Goal: Information Seeking & Learning: Compare options

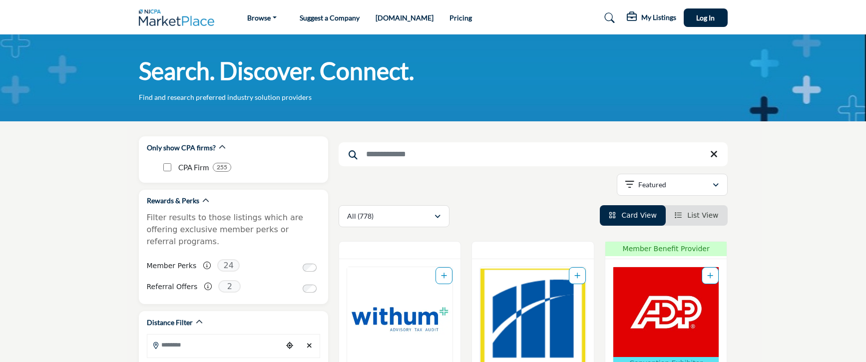
click at [420, 156] on input "Search Keyword" at bounding box center [532, 154] width 389 height 24
click at [481, 195] on div "Showing 21 results out of 778" at bounding box center [532, 186] width 389 height 25
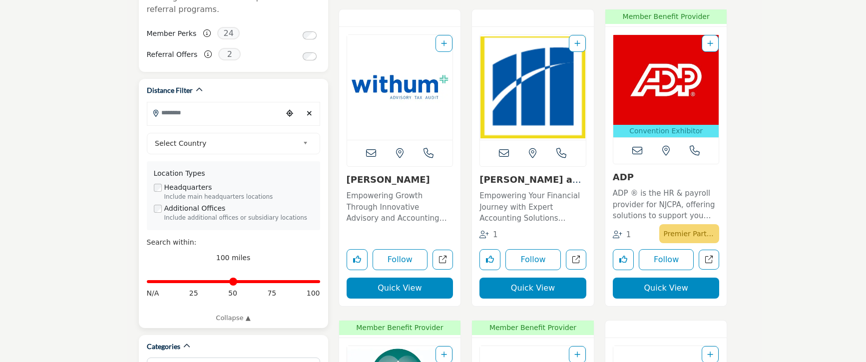
scroll to position [237, 0]
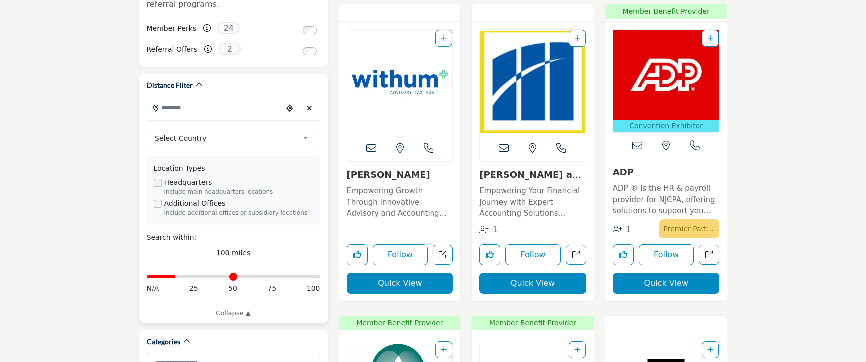
drag, startPoint x: 318, startPoint y: 266, endPoint x: 208, endPoint y: 145, distance: 163.6
type input "**"
click at [176, 276] on input "Distance in miles" at bounding box center [233, 277] width 173 height 2
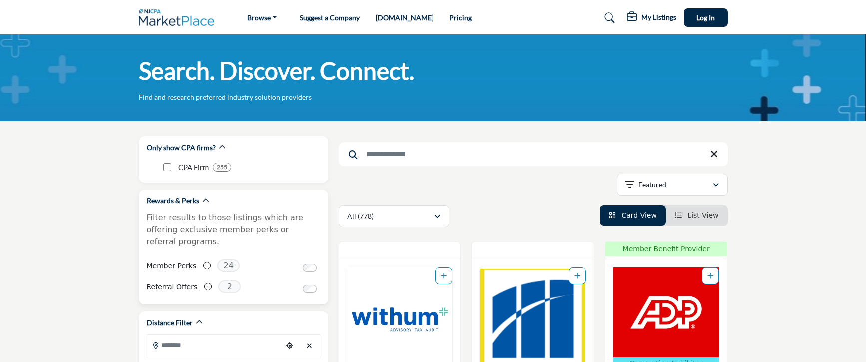
click at [238, 217] on p "Filter results to those listings which are offering exclusive member perks or r…" at bounding box center [233, 230] width 173 height 36
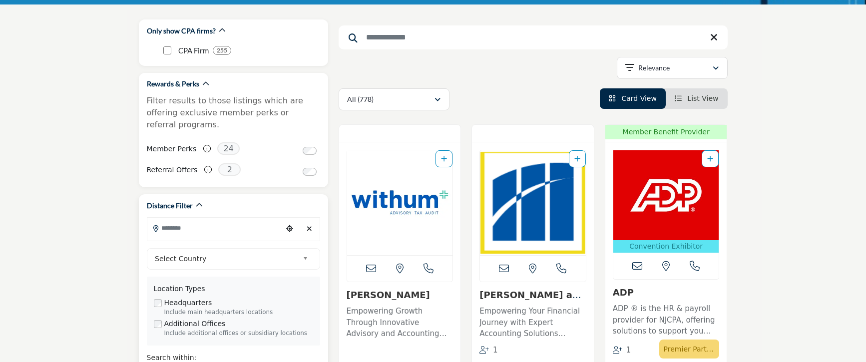
click at [230, 218] on input "Search Location" at bounding box center [214, 227] width 135 height 19
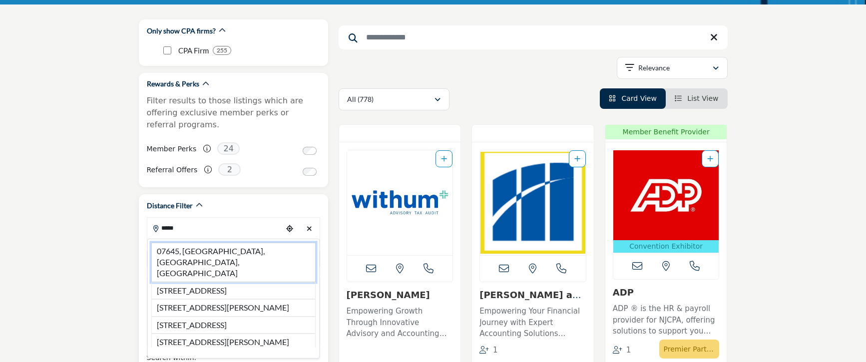
click at [217, 243] on li "07645, Montvale, NJ, USA" at bounding box center [233, 262] width 164 height 39
type input "**********"
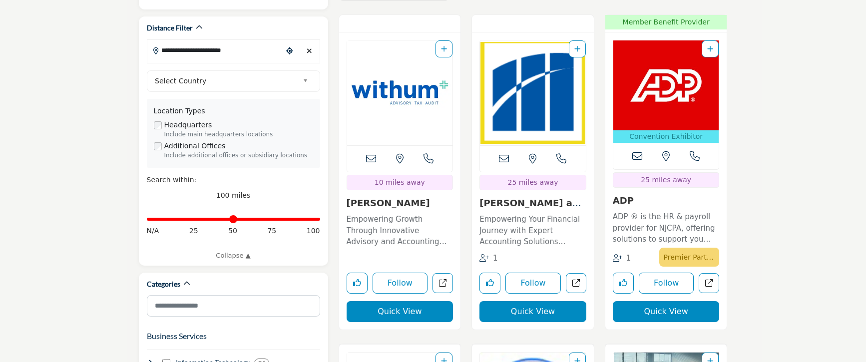
scroll to position [315, 0]
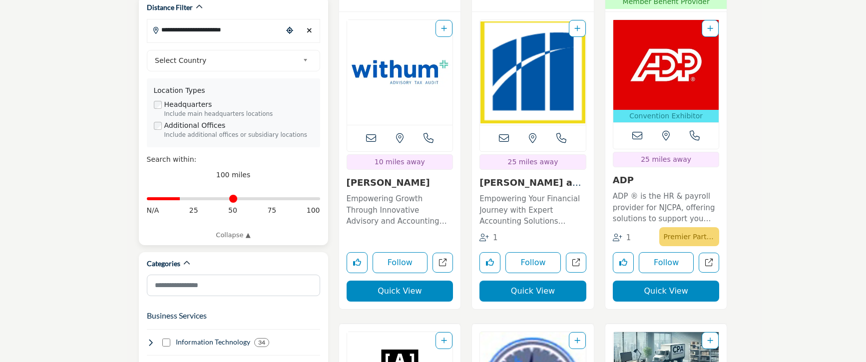
drag, startPoint x: 315, startPoint y: 188, endPoint x: 181, endPoint y: 197, distance: 134.1
click at [181, 198] on input "Distance in miles" at bounding box center [233, 199] width 173 height 2
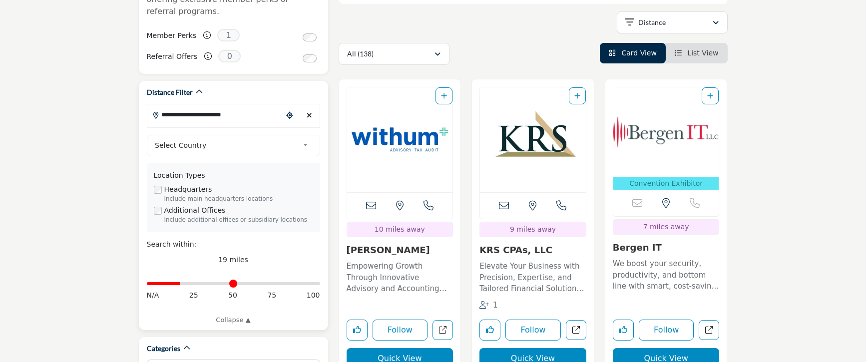
scroll to position [288, 0]
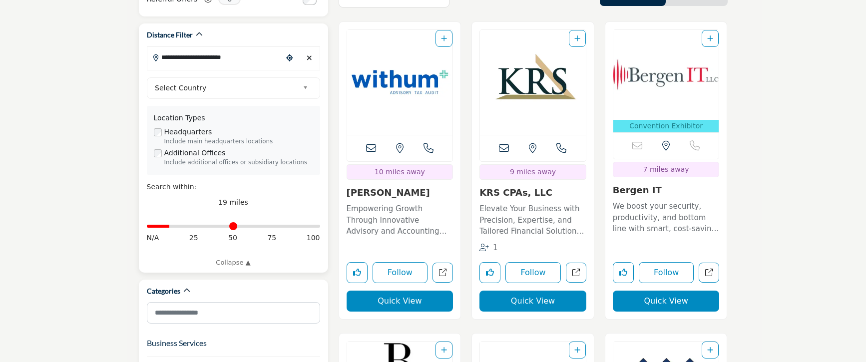
drag, startPoint x: 183, startPoint y: 214, endPoint x: 171, endPoint y: 218, distance: 12.0
click at [171, 225] on input "Distance in miles" at bounding box center [233, 226] width 173 height 2
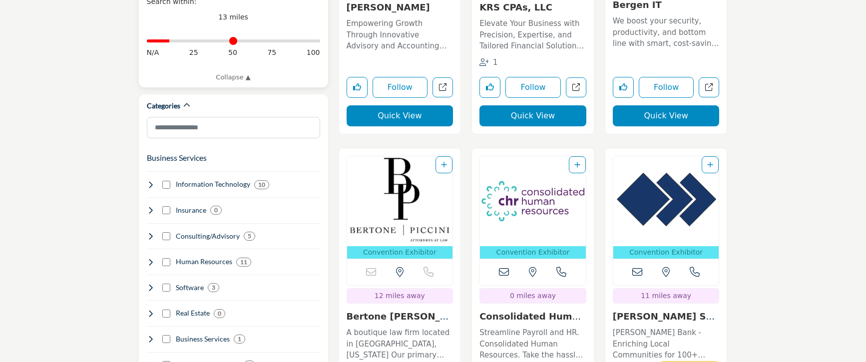
scroll to position [461, 0]
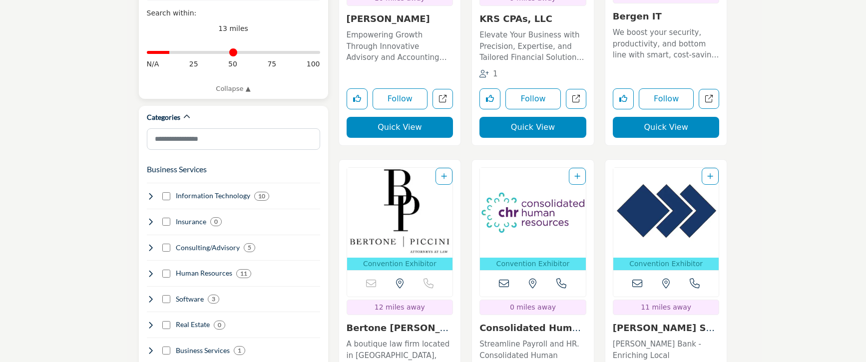
type input "**"
click at [167, 51] on input "Distance in miles" at bounding box center [233, 52] width 173 height 2
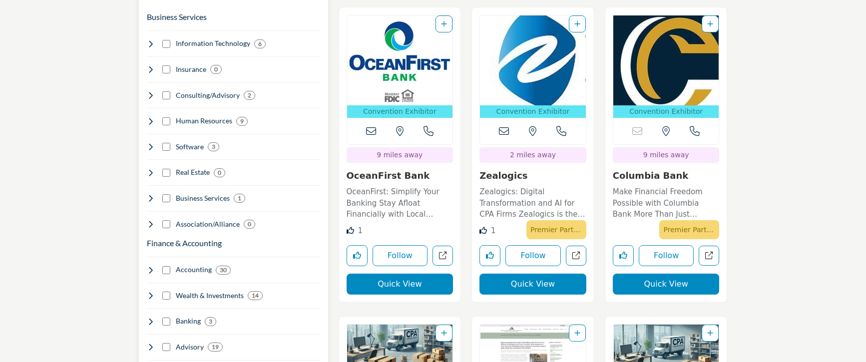
scroll to position [612, 0]
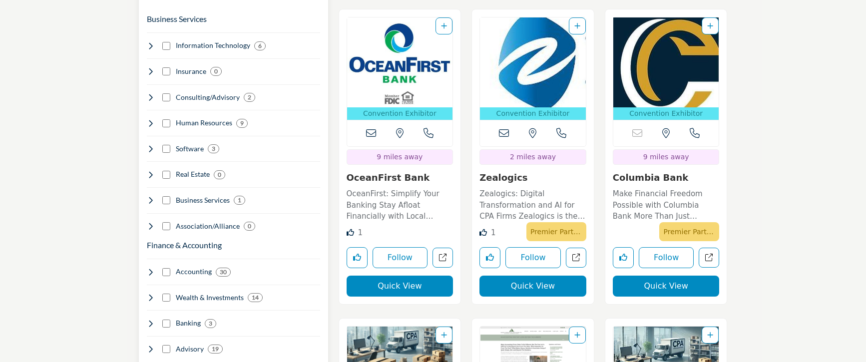
click at [147, 268] on icon at bounding box center [151, 272] width 8 height 8
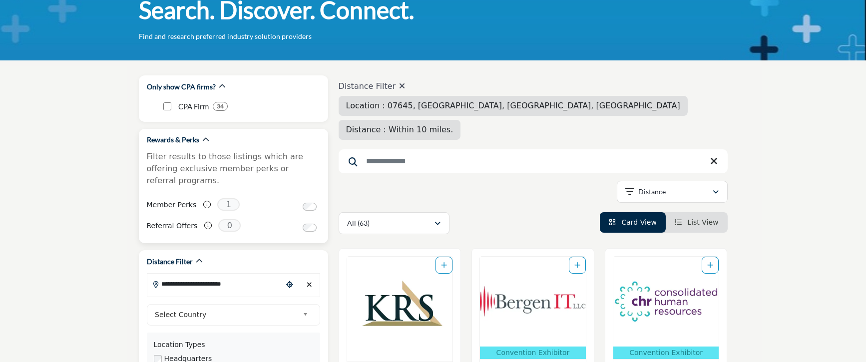
scroll to position [60, 0]
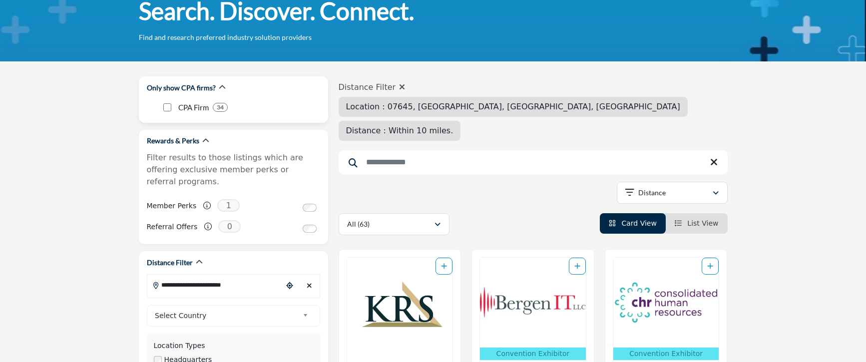
click at [172, 107] on div "CPA Firm 34" at bounding box center [241, 107] width 157 height 17
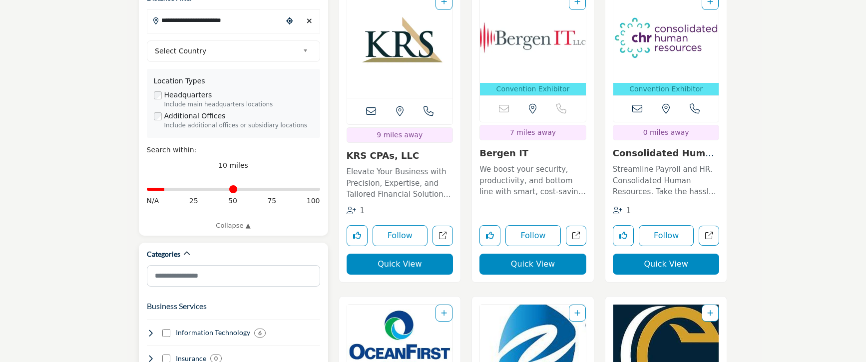
scroll to position [356, 0]
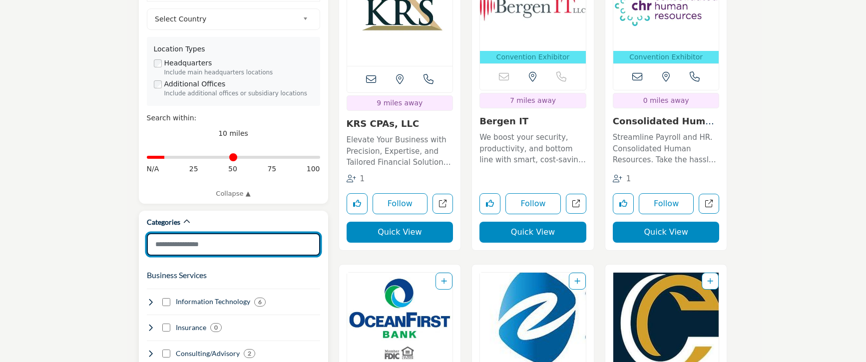
click at [230, 233] on input "Search Category" at bounding box center [233, 244] width 173 height 22
type input "**"
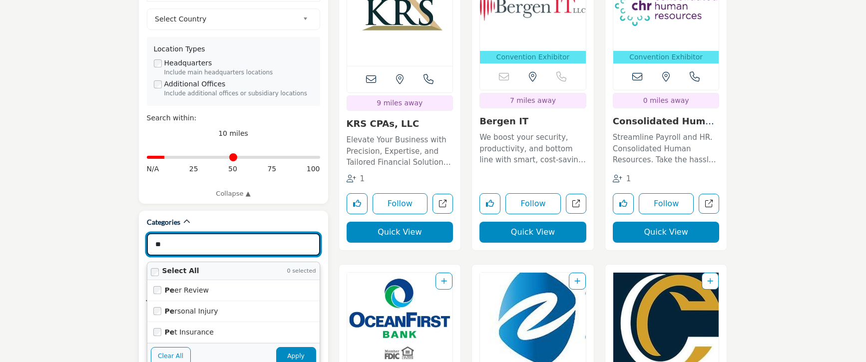
type input "**********"
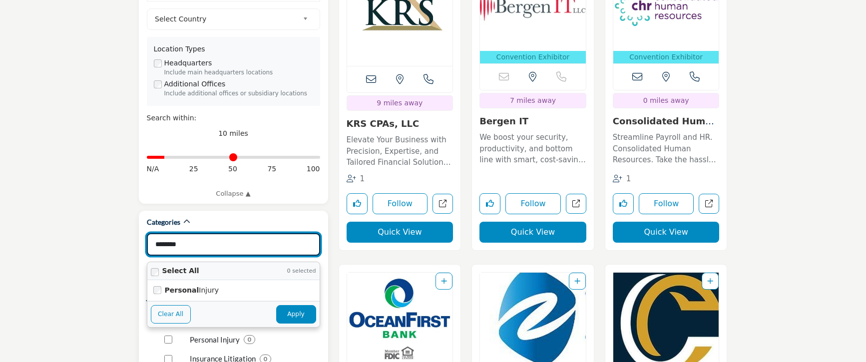
type input "********"
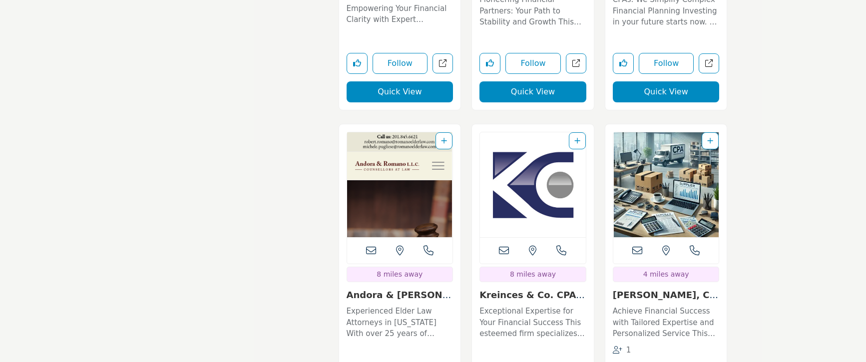
scroll to position [1127, 0]
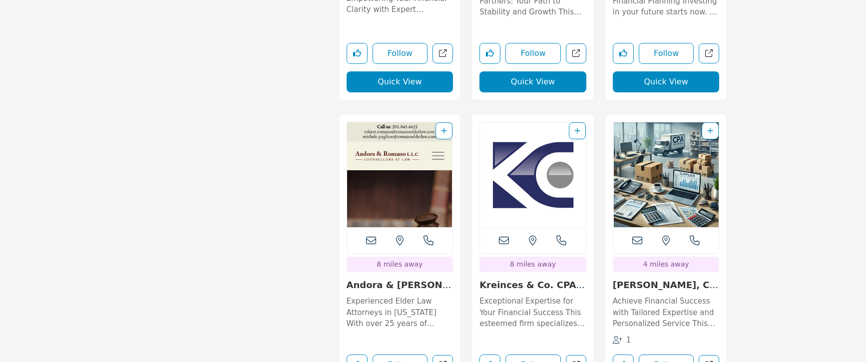
type input "**********"
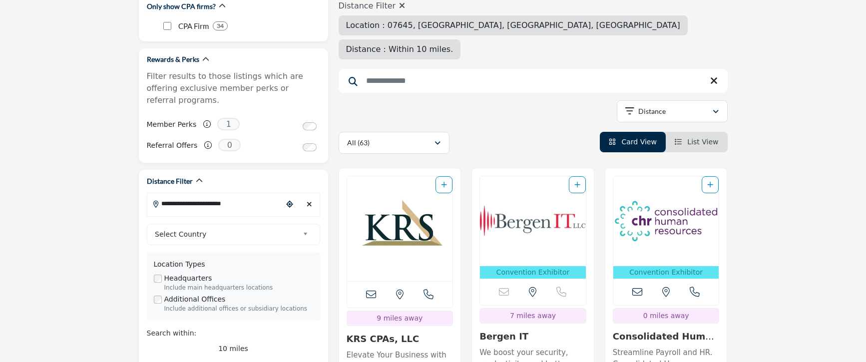
scroll to position [0, 0]
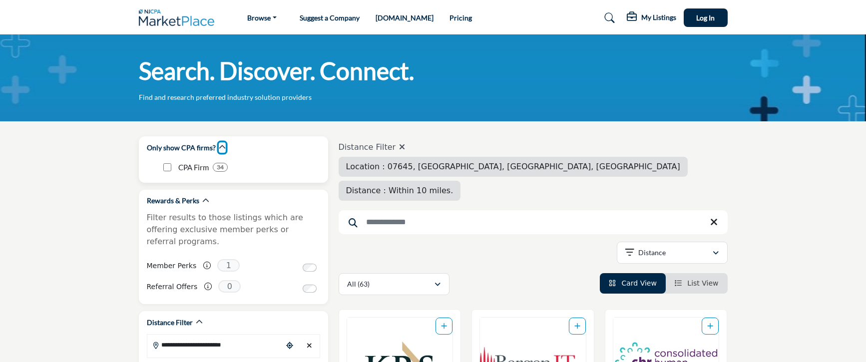
click at [222, 148] on icon "button" at bounding box center [222, 147] width 7 height 7
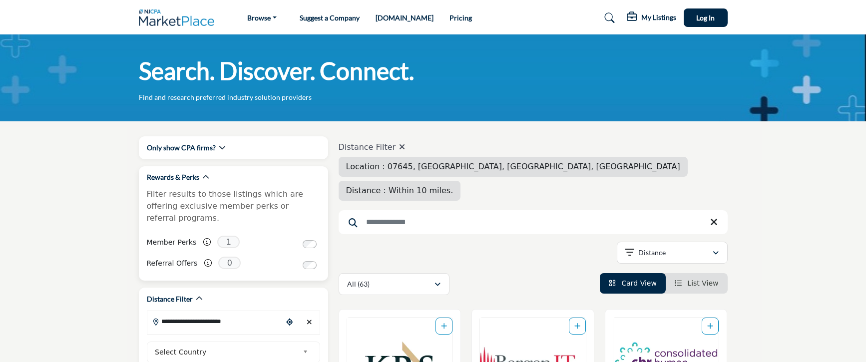
click at [195, 181] on h2 "Rewards & Perks" at bounding box center [173, 177] width 52 height 10
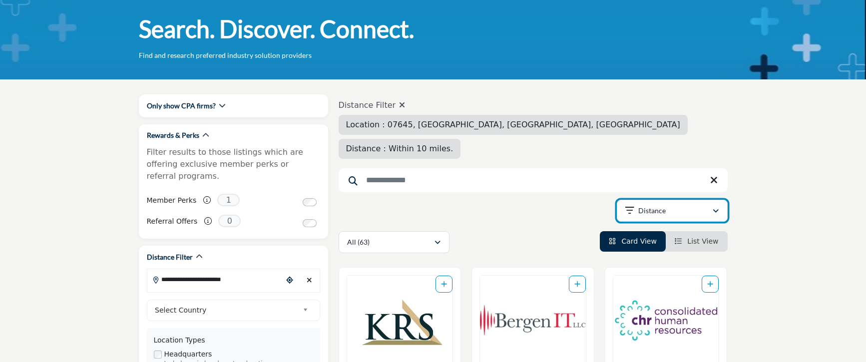
click at [706, 205] on div "Distance" at bounding box center [668, 211] width 87 height 12
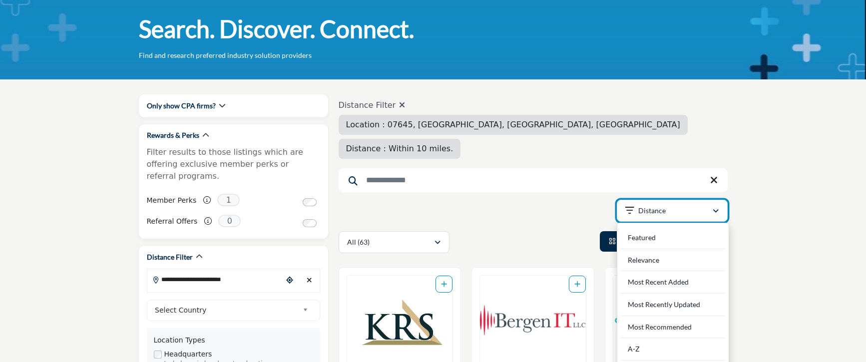
click at [706, 205] on div "Distance" at bounding box center [668, 211] width 87 height 12
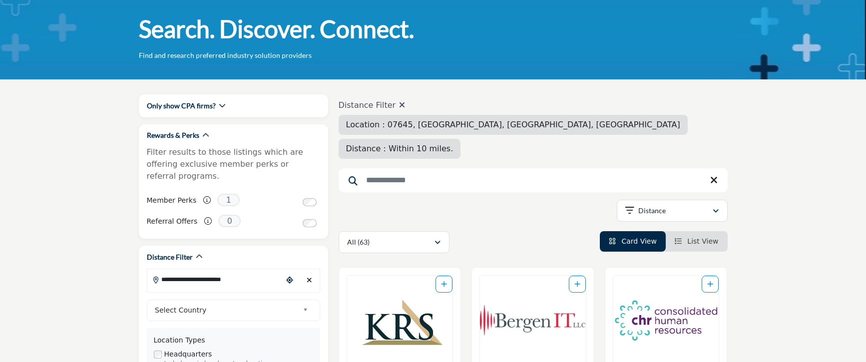
click at [687, 237] on link "List View" at bounding box center [696, 241] width 44 height 8
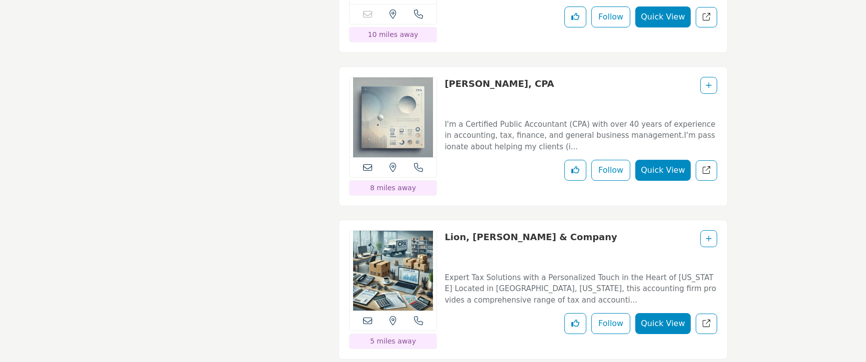
scroll to position [5305, 0]
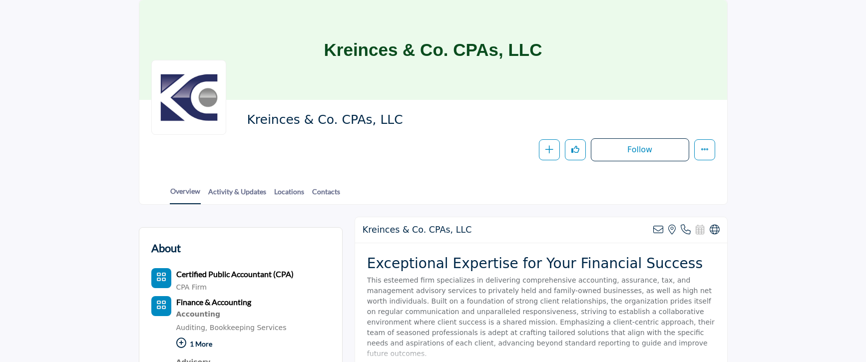
scroll to position [62, 0]
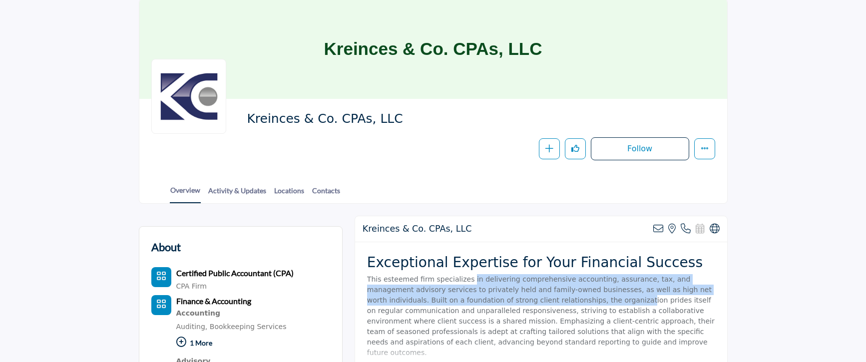
drag, startPoint x: 468, startPoint y: 283, endPoint x: 559, endPoint y: 300, distance: 92.4
click at [559, 300] on p "This esteemed firm specializes in delivering comprehensive accounting, assuranc…" at bounding box center [541, 316] width 348 height 84
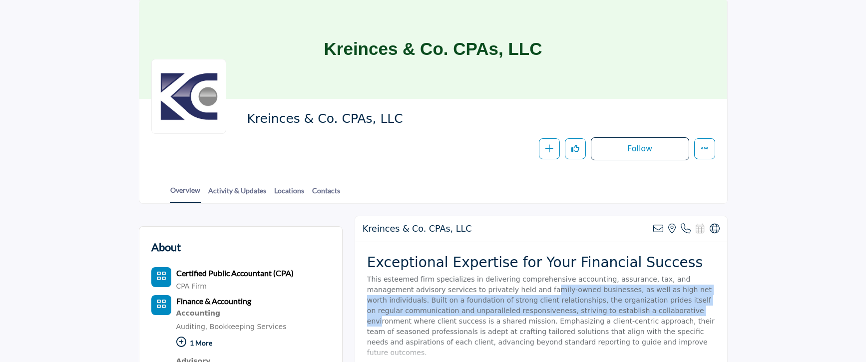
drag, startPoint x: 589, startPoint y: 313, endPoint x: 501, endPoint y: 289, distance: 90.9
click at [501, 289] on p "This esteemed firm specializes in delivering comprehensive accounting, assuranc…" at bounding box center [541, 316] width 348 height 84
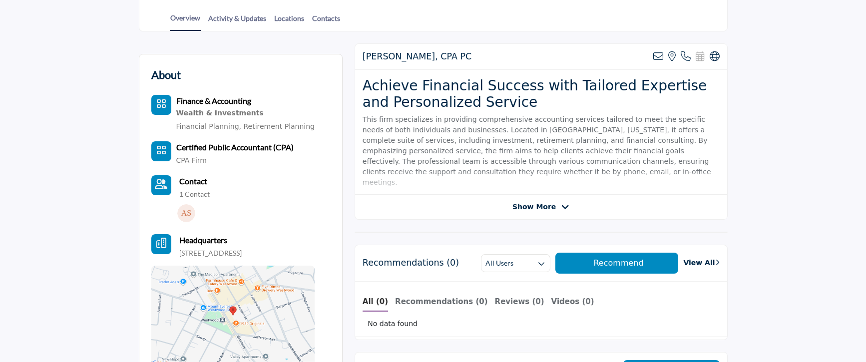
scroll to position [232, 0]
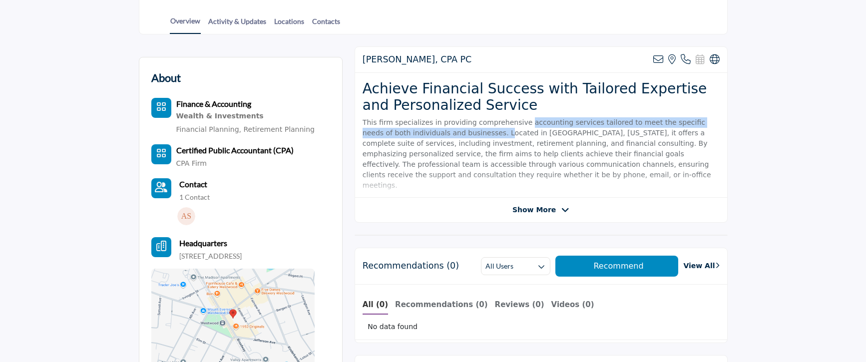
drag, startPoint x: 521, startPoint y: 123, endPoint x: 472, endPoint y: 133, distance: 50.0
click at [472, 133] on p "This firm specializes in providing comprehensive accounting services tailored t…" at bounding box center [540, 153] width 357 height 73
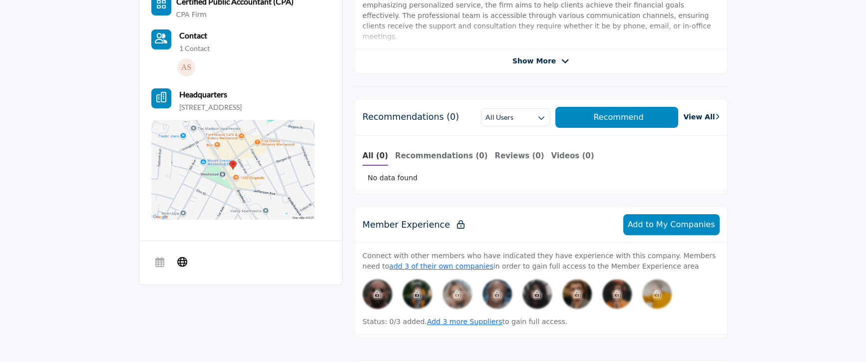
scroll to position [137, 0]
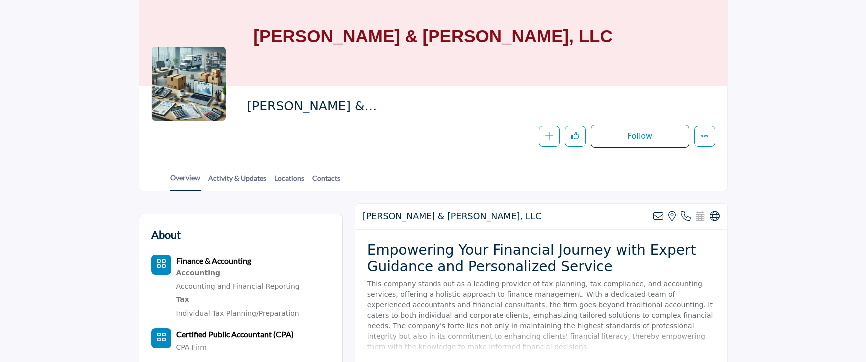
scroll to position [112, 0]
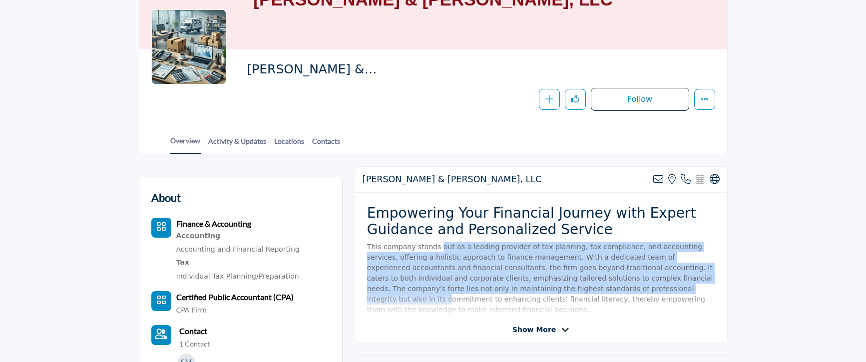
drag, startPoint x: 436, startPoint y: 249, endPoint x: 603, endPoint y: 290, distance: 171.8
click at [603, 290] on p "This company stands out as a leading provider of tax planning, tax compliance, …" at bounding box center [541, 278] width 348 height 73
click at [661, 273] on p "This company stands out as a leading provider of tax planning, tax compliance, …" at bounding box center [541, 278] width 348 height 73
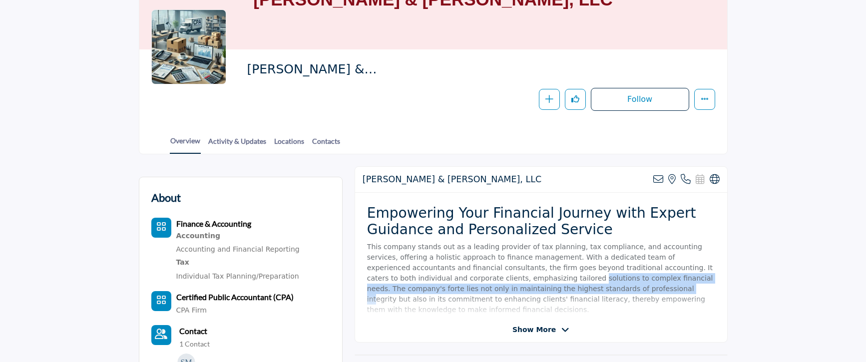
drag, startPoint x: 461, startPoint y: 276, endPoint x: 539, endPoint y: 292, distance: 79.1
click at [539, 292] on p "This company stands out as a leading provider of tax planning, tax compliance, …" at bounding box center [541, 278] width 348 height 73
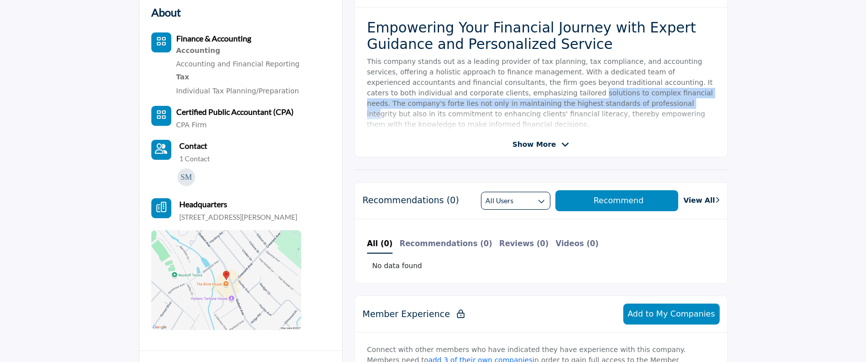
scroll to position [299, 0]
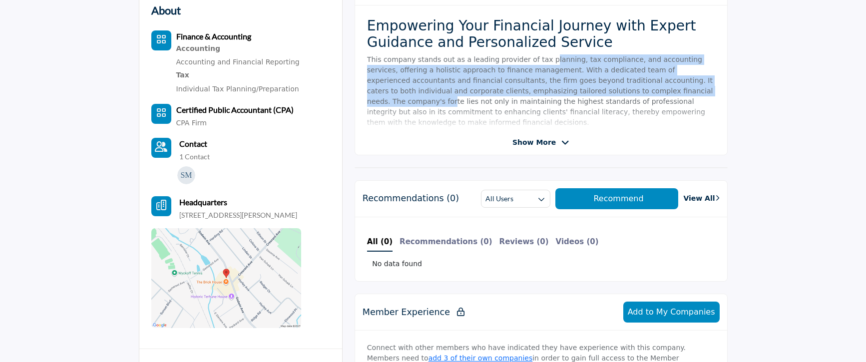
drag, startPoint x: 544, startPoint y: 61, endPoint x: 641, endPoint y: 92, distance: 102.1
click at [641, 92] on p "This company stands out as a leading provider of tax planning, tax compliance, …" at bounding box center [541, 90] width 348 height 73
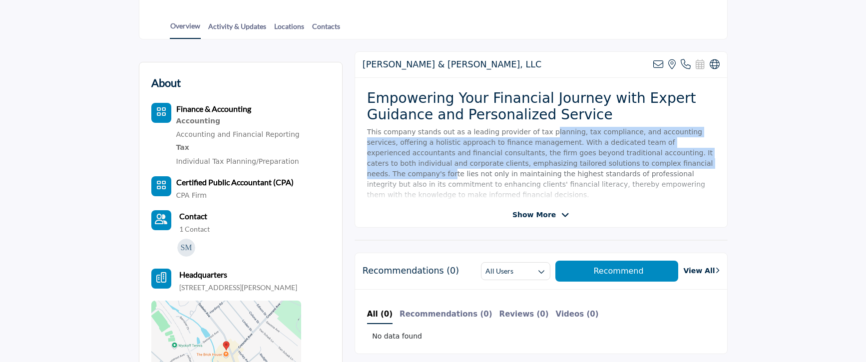
scroll to position [333, 0]
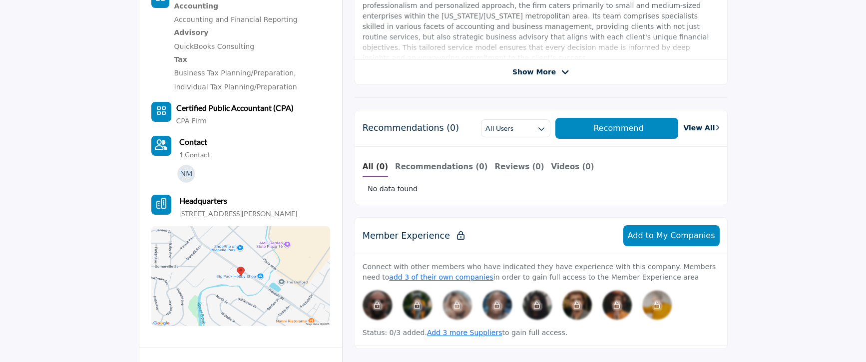
scroll to position [460, 0]
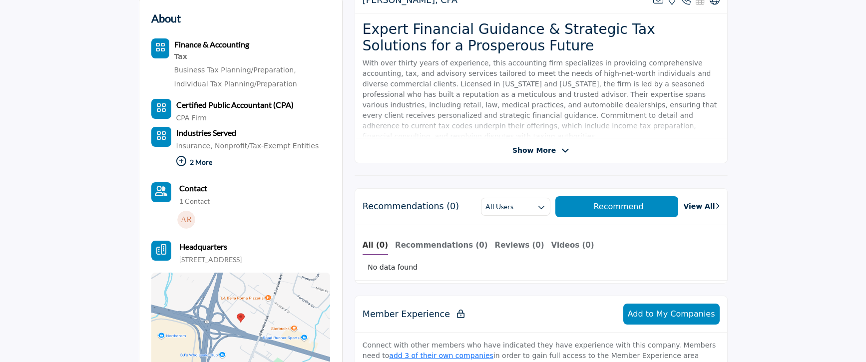
scroll to position [238, 0]
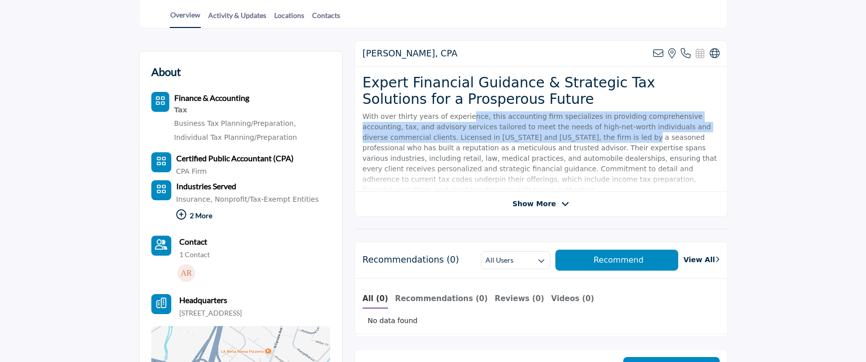
drag, startPoint x: 563, startPoint y: 138, endPoint x: 574, endPoint y: 140, distance: 10.8
click at [574, 140] on p "With over thirty years of experience, this accounting firm specializes in provi…" at bounding box center [540, 153] width 357 height 84
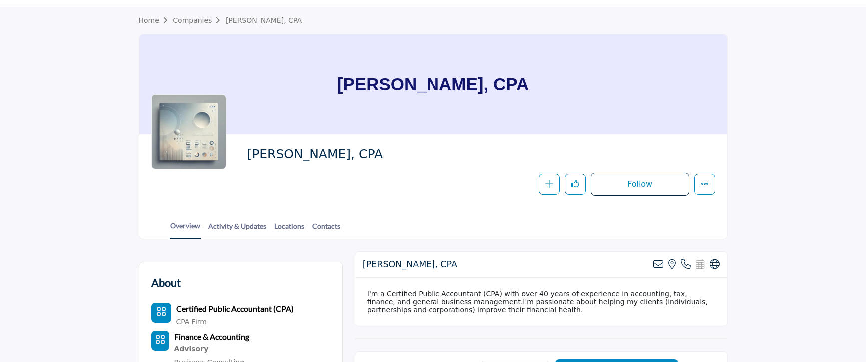
scroll to position [23, 0]
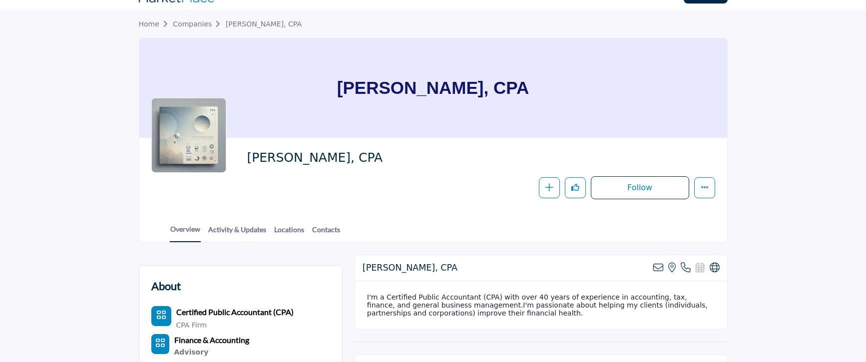
drag, startPoint x: 621, startPoint y: 311, endPoint x: 686, endPoint y: 326, distance: 66.6
click at [686, 326] on div "I'm a Certified Public Accountant (CPA) with over 40 years of experience in acc…" at bounding box center [541, 305] width 372 height 48
